Goal: Check status: Check status

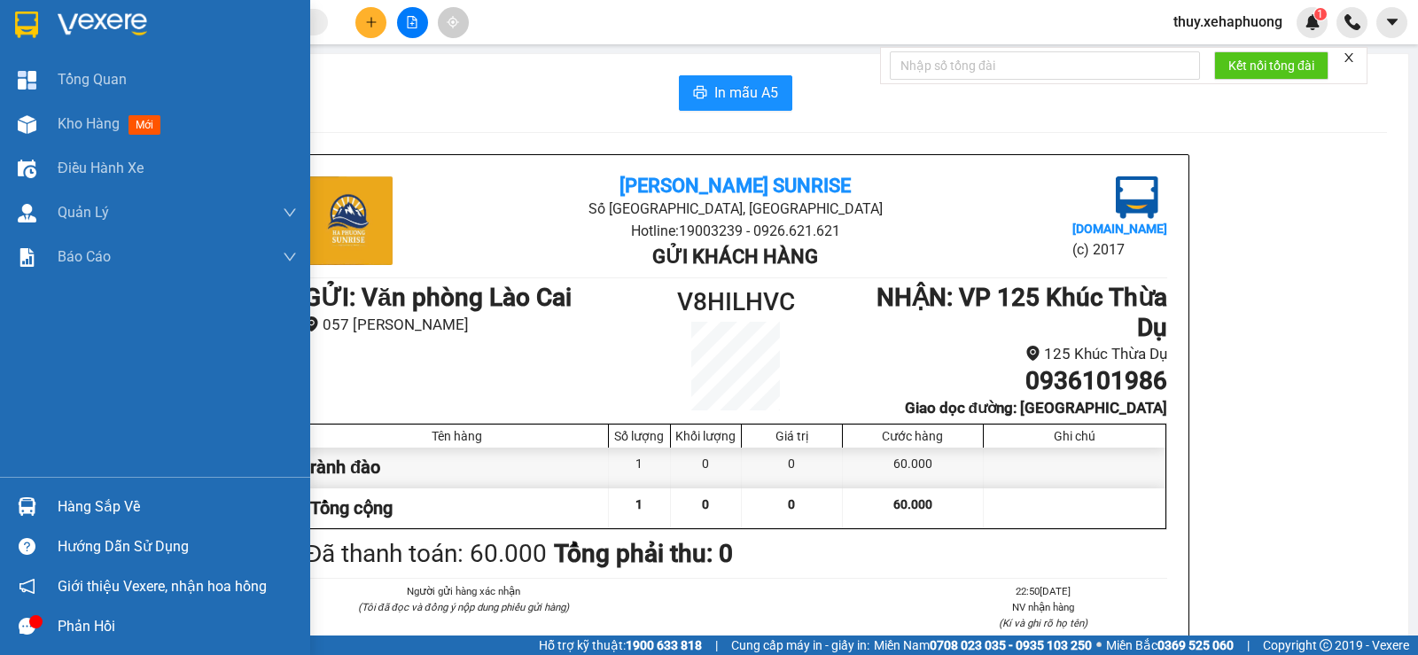
click at [19, 23] on img at bounding box center [26, 25] width 23 height 27
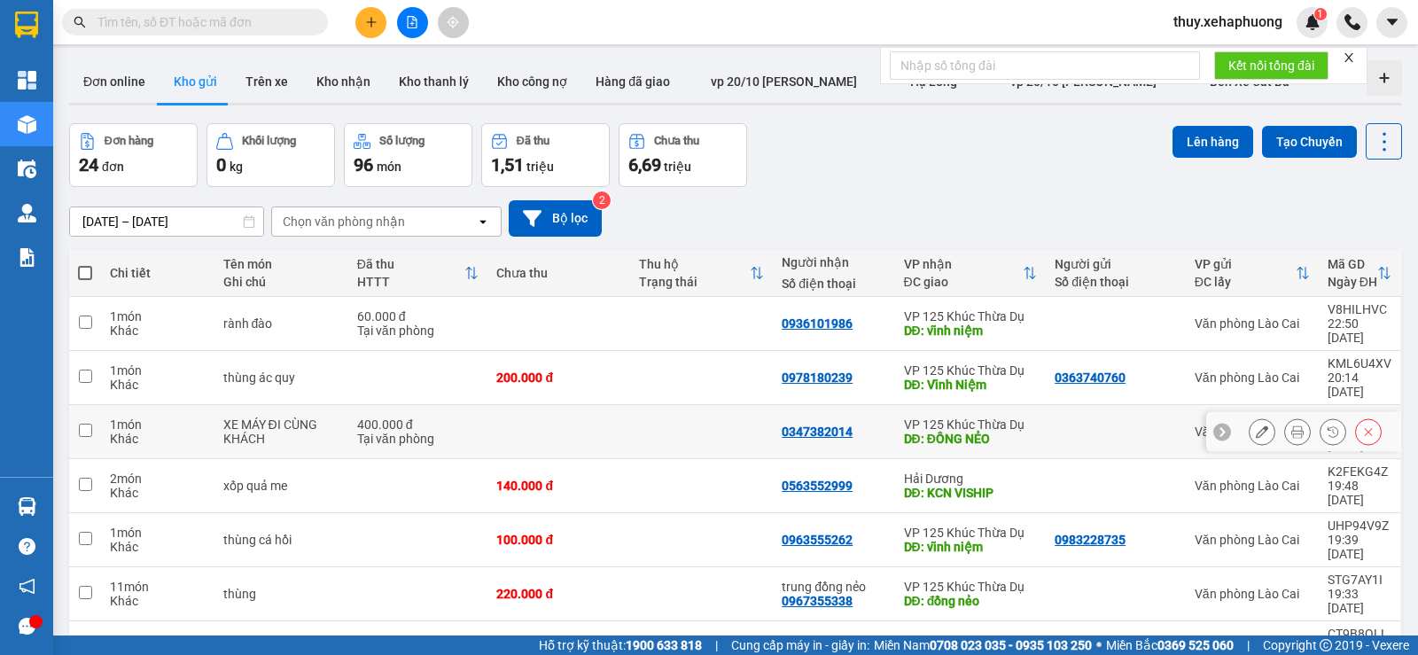
scroll to position [161, 0]
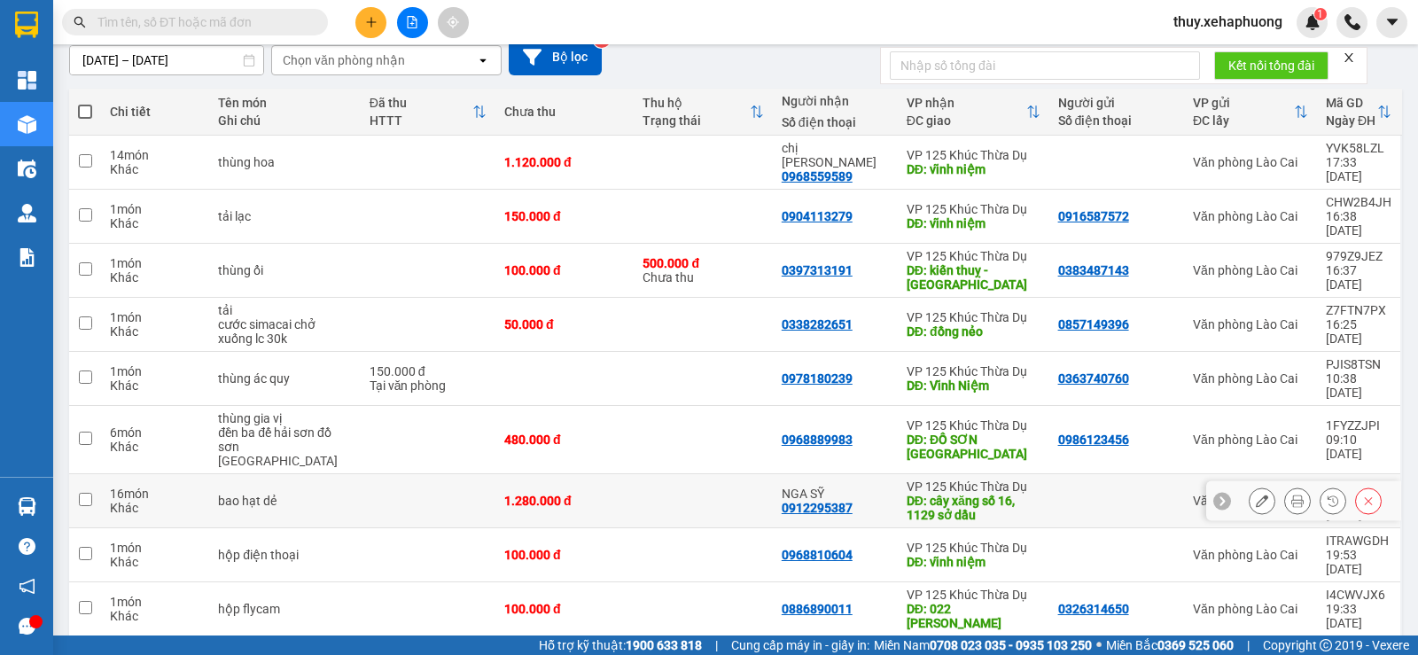
scroll to position [204, 0]
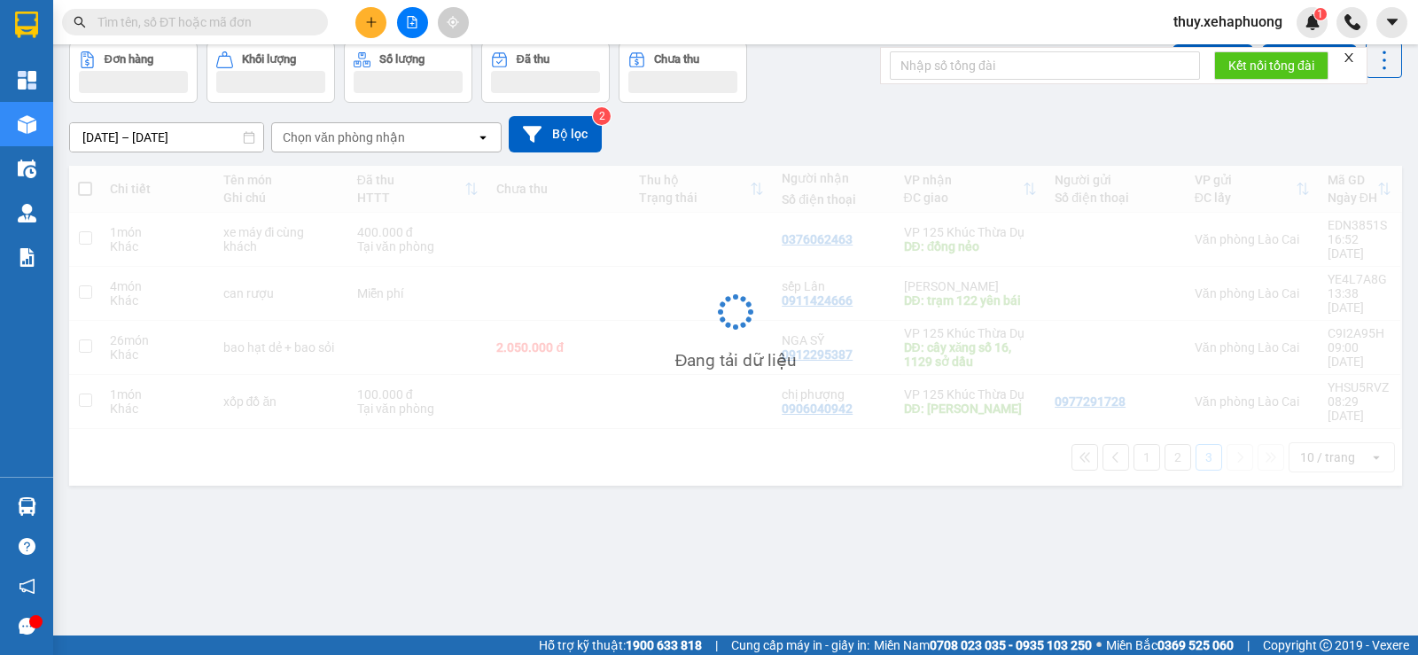
scroll to position [82, 0]
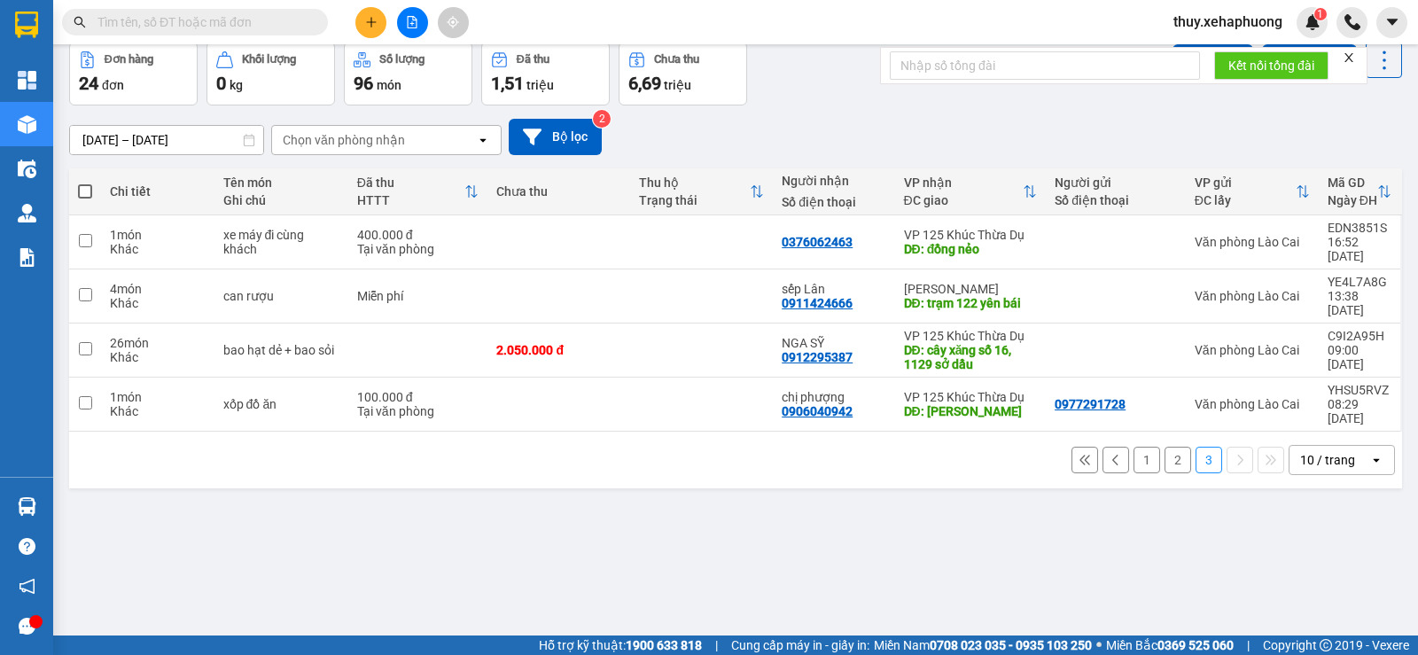
click at [156, 145] on input "[DATE] – [DATE]" at bounding box center [166, 140] width 193 height 28
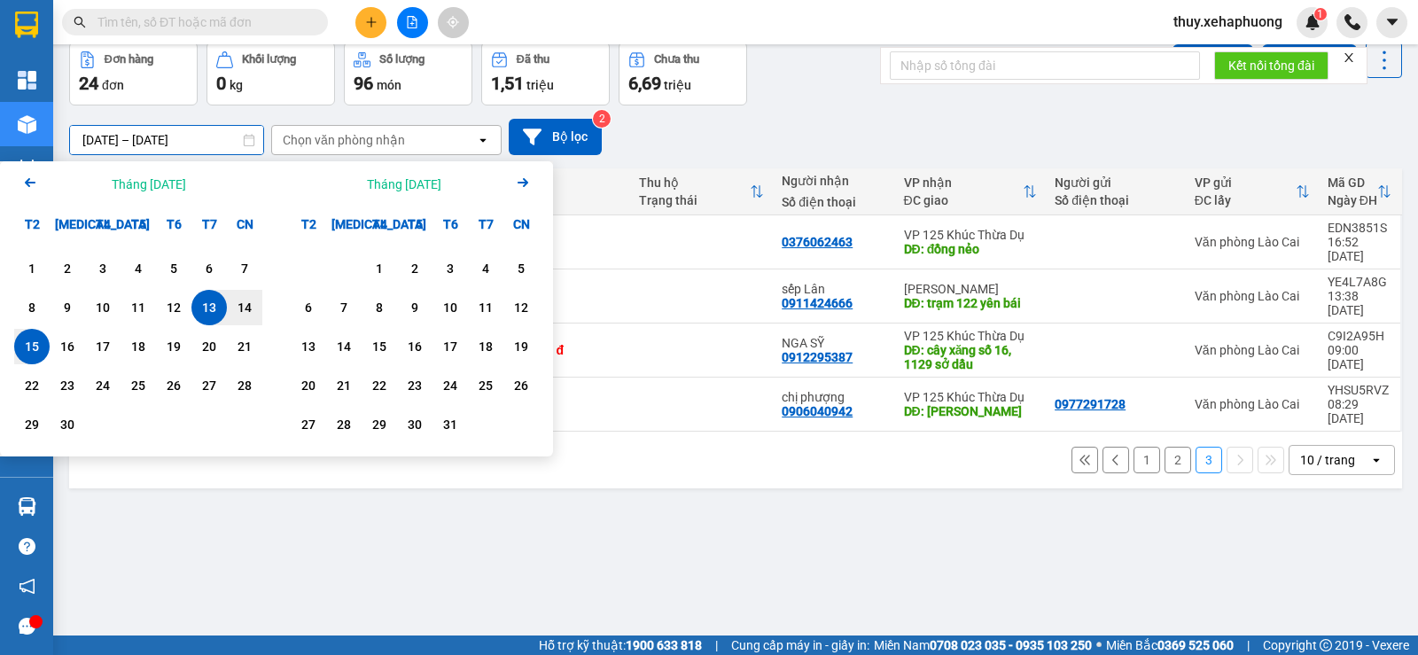
click at [426, 506] on div "ver 1.8.143 Đơn online Kho gửi Trên xe Kho nhận Kho thanh lý Kho công nợ Hàng đ…" at bounding box center [735, 299] width 1347 height 655
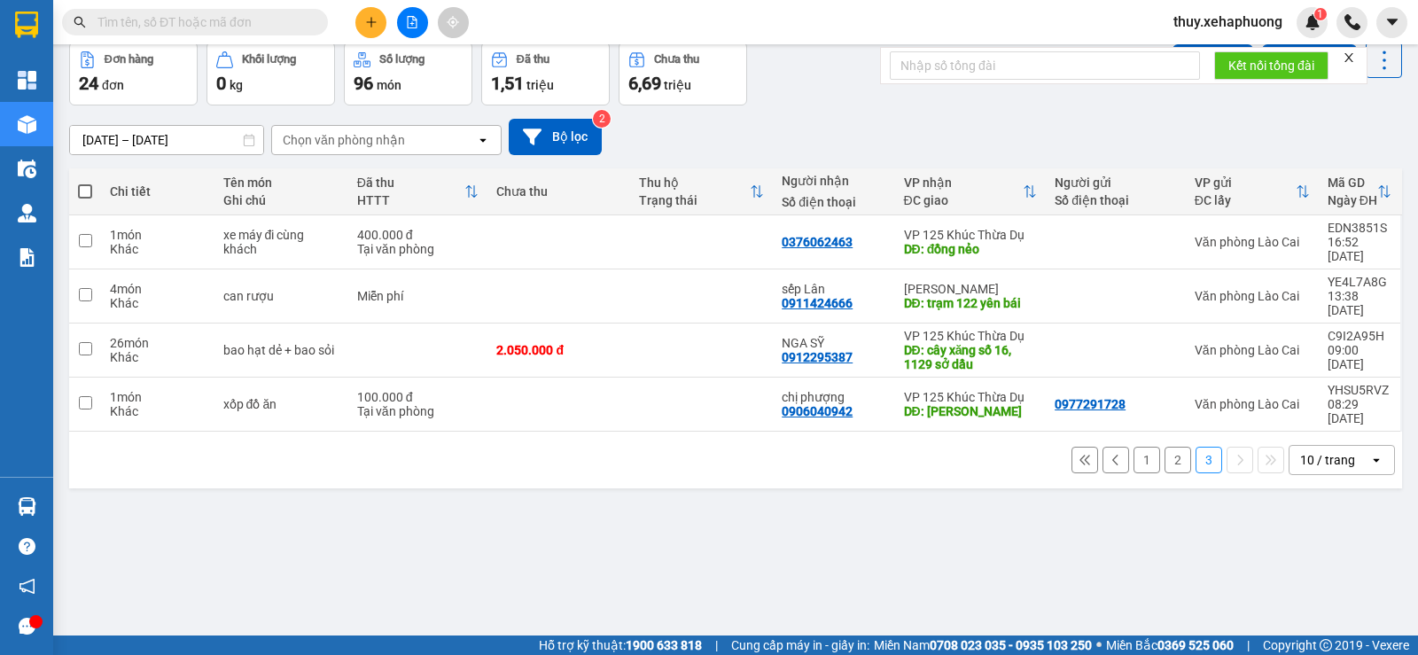
click at [186, 137] on input "[DATE] – [DATE]" at bounding box center [166, 140] width 193 height 28
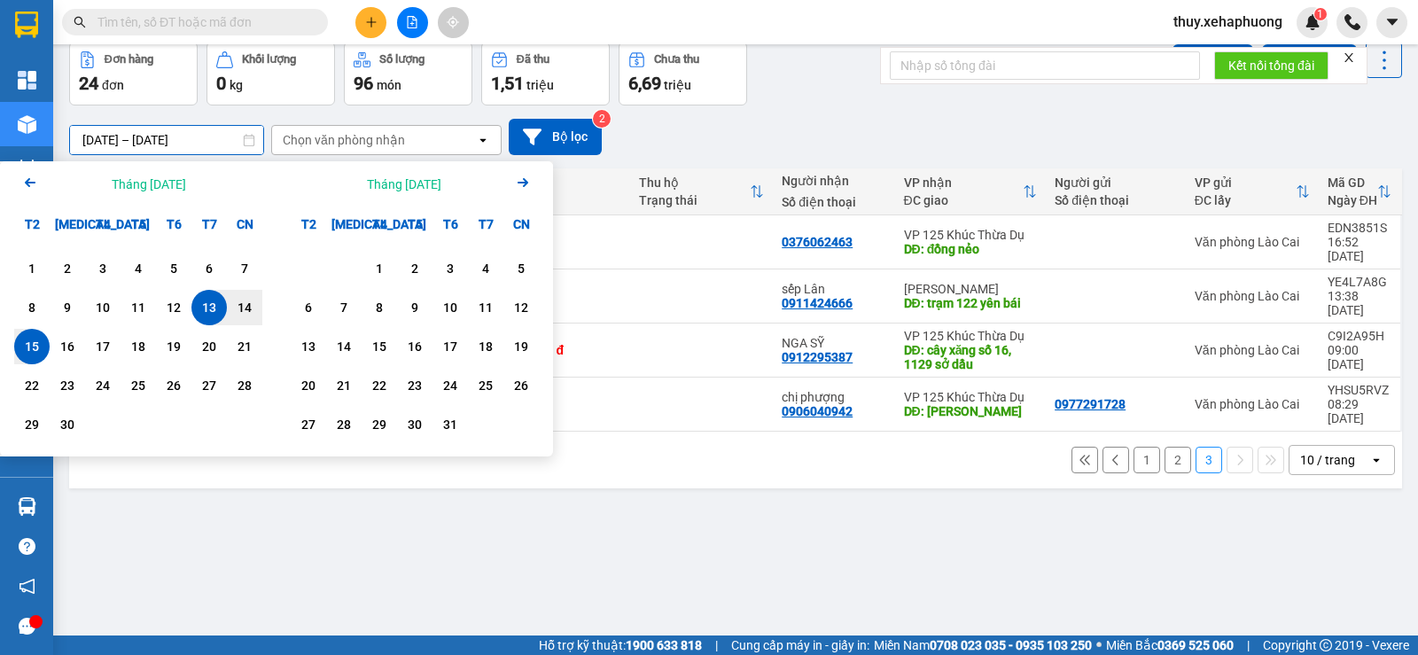
click at [804, 532] on div "ver 1.8.143 Đơn online Kho gửi Trên xe Kho nhận Kho thanh lý Kho công nợ Hàng đ…" at bounding box center [735, 299] width 1347 height 655
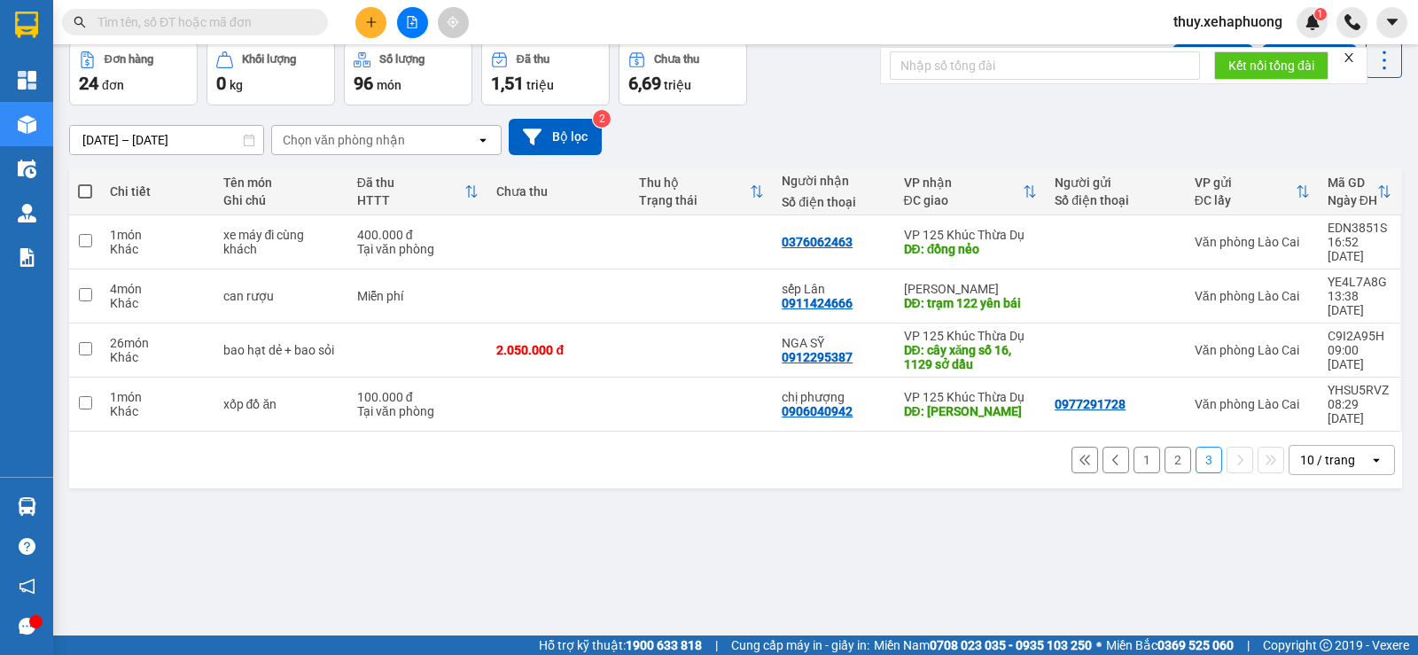
click at [141, 137] on input "[DATE] – [DATE]" at bounding box center [166, 140] width 193 height 28
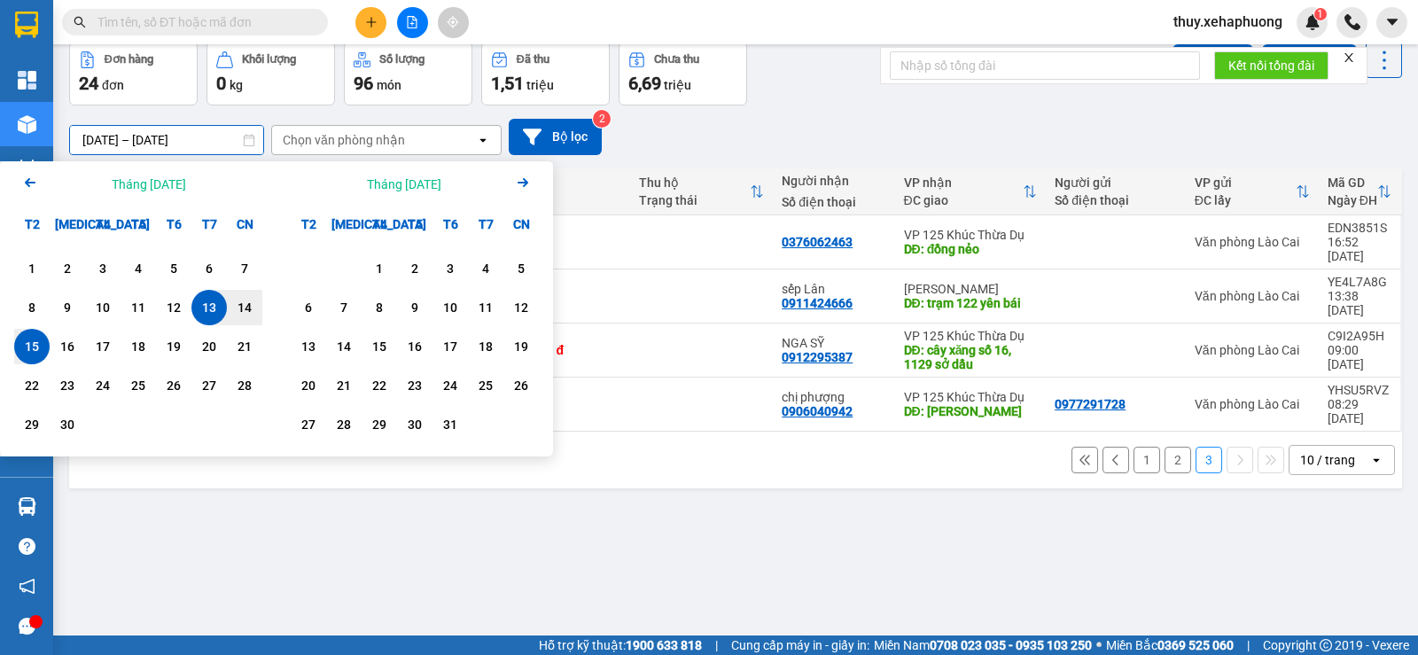
click at [214, 307] on div "13" at bounding box center [209, 307] width 25 height 21
click at [214, 306] on div "13" at bounding box center [209, 307] width 25 height 21
type input "[DATE] – [DATE]"
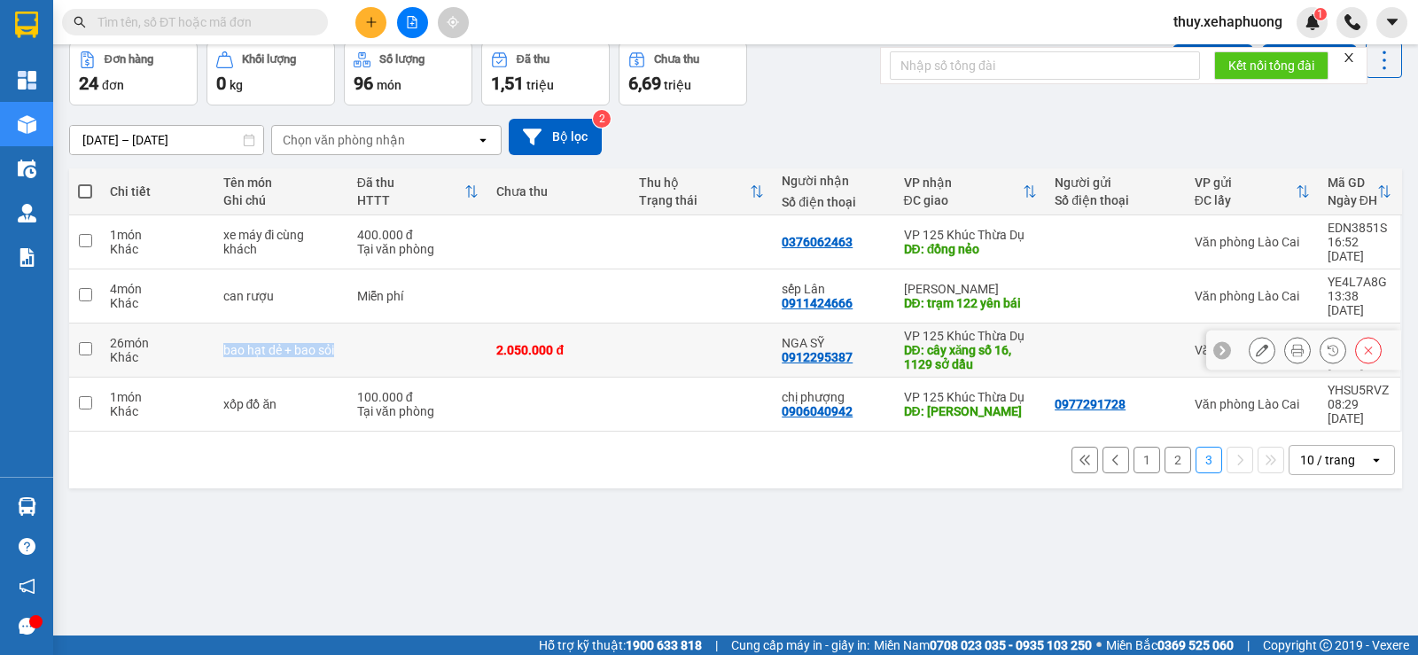
click at [214, 324] on td "bao hạt dẻ + bao sỏi" at bounding box center [281, 351] width 134 height 54
checkbox input "false"
